Goal: Information Seeking & Learning: Learn about a topic

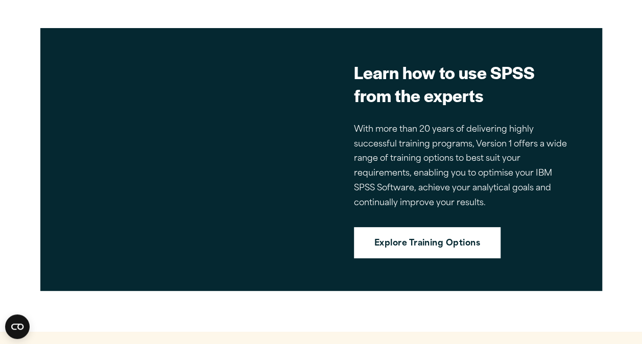
scroll to position [2172, 0]
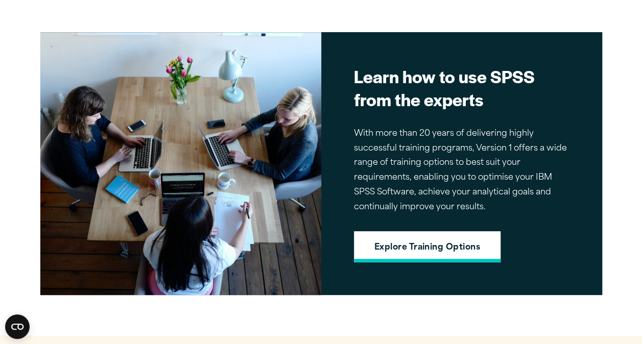
click at [423, 245] on link "Explore Training Options" at bounding box center [427, 247] width 147 height 32
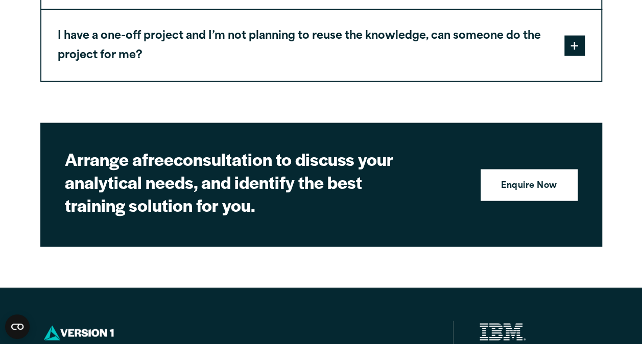
scroll to position [3058, 0]
